Goal: Transaction & Acquisition: Purchase product/service

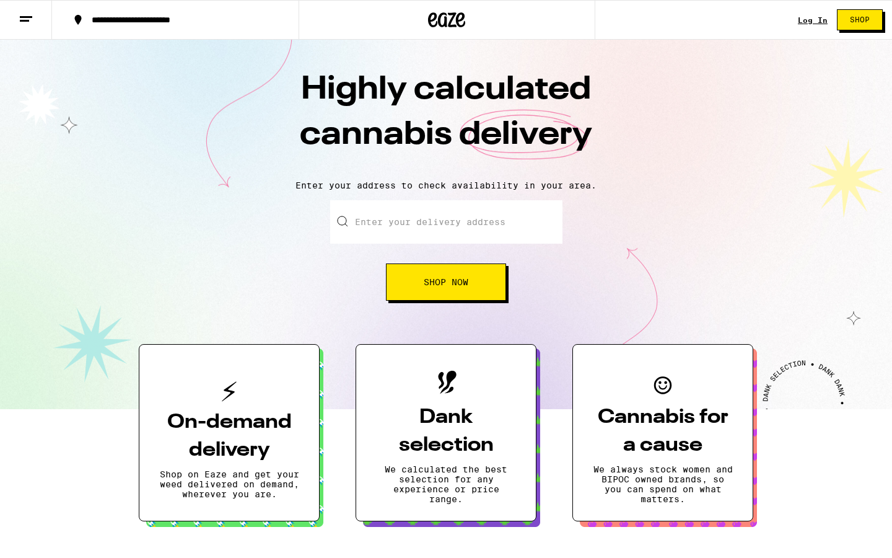
click at [436, 286] on span "Shop Now" at bounding box center [446, 282] width 45 height 9
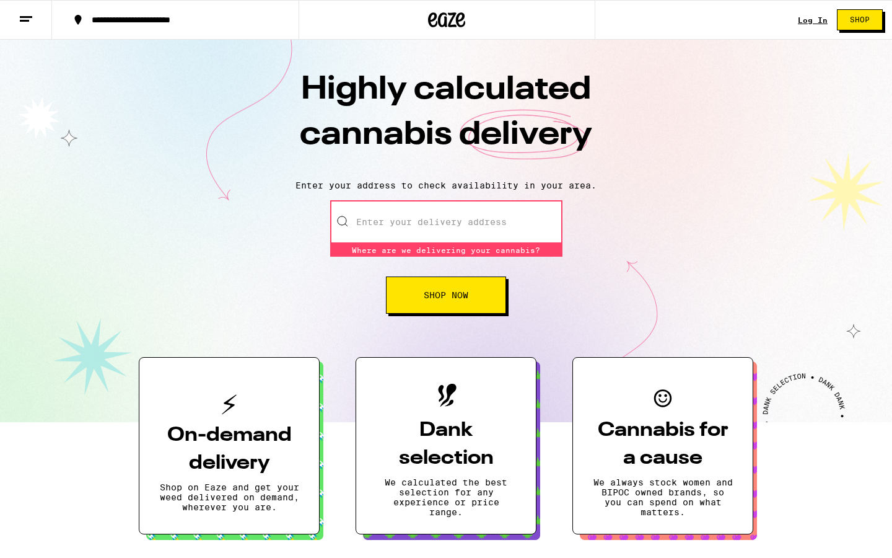
click at [434, 231] on input "Enter your delivery address" at bounding box center [446, 221] width 232 height 43
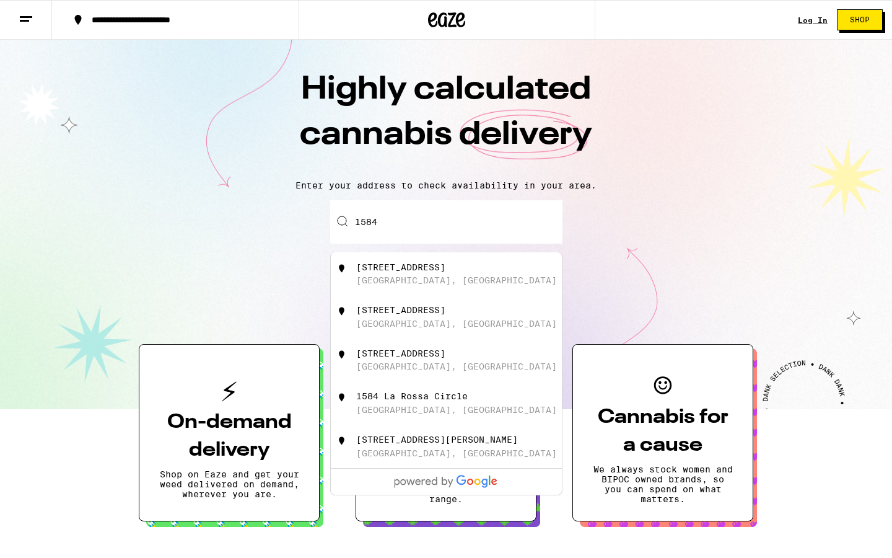
click at [381, 458] on div "[GEOGRAPHIC_DATA], [GEOGRAPHIC_DATA]" at bounding box center [456, 453] width 201 height 10
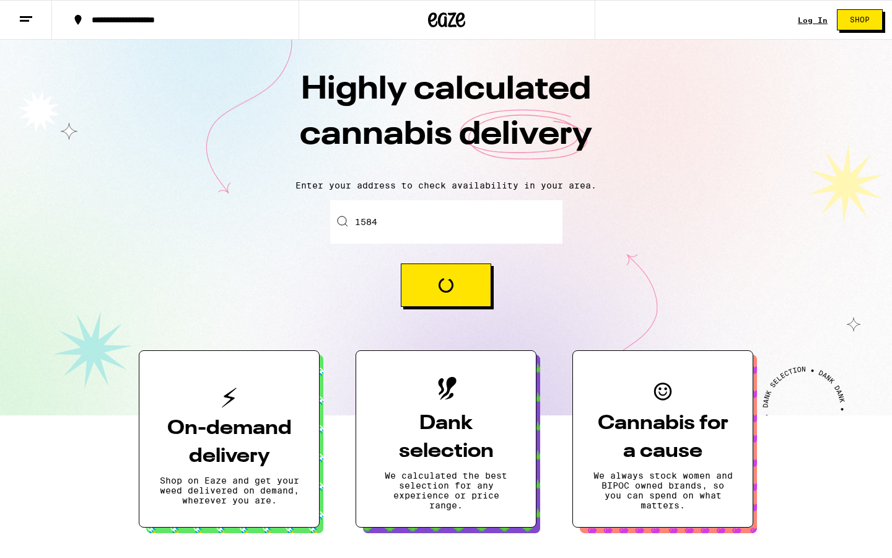
type input "[STREET_ADDRESS][PERSON_NAME]"
